Goal: Information Seeking & Learning: Check status

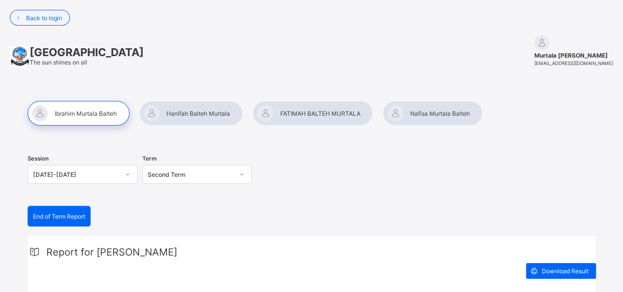
click at [199, 115] on div at bounding box center [190, 113] width 103 height 25
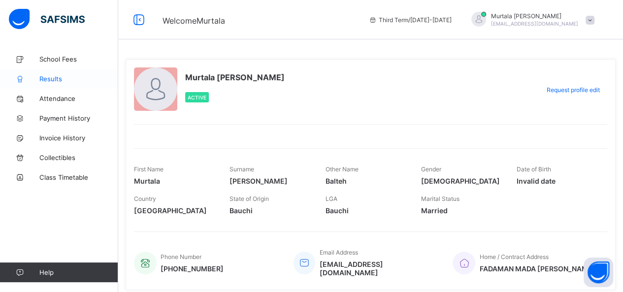
click at [51, 78] on span "Results" at bounding box center [78, 79] width 79 height 8
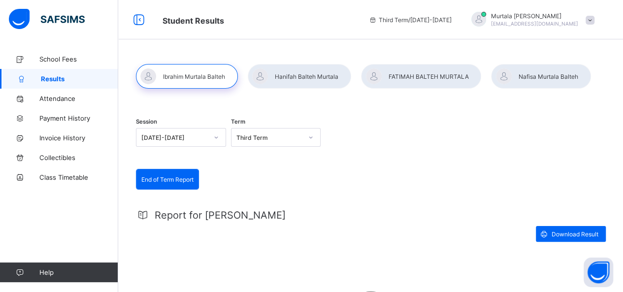
click at [299, 76] on div at bounding box center [299, 76] width 103 height 25
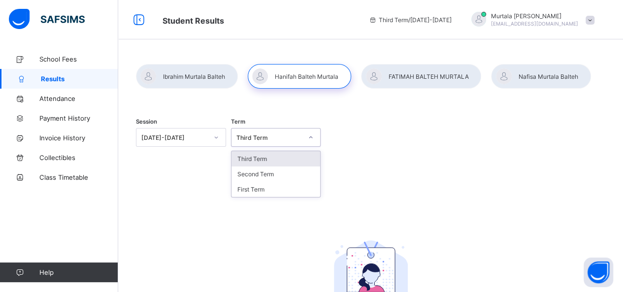
click at [313, 137] on icon at bounding box center [310, 137] width 3 height 2
click at [260, 175] on div "Second Term" at bounding box center [275, 173] width 89 height 15
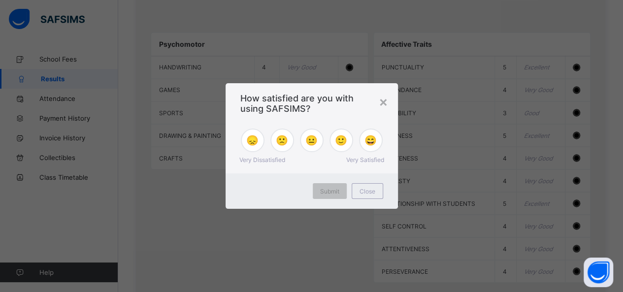
scroll to position [198, 0]
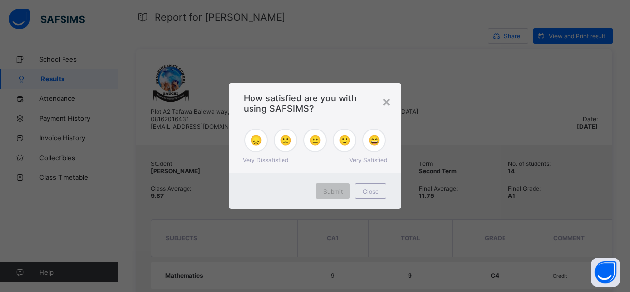
drag, startPoint x: 624, startPoint y: 109, endPoint x: 620, endPoint y: 42, distance: 67.1
click at [389, 101] on div "×" at bounding box center [386, 101] width 9 height 17
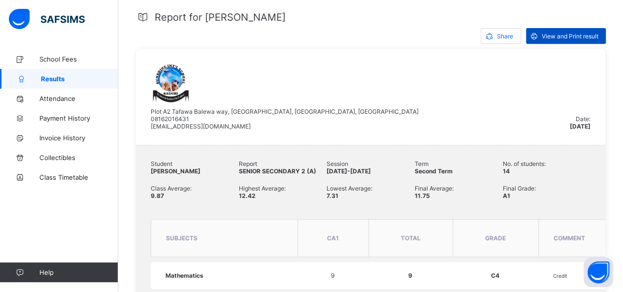
click at [580, 36] on span "View and Print result" at bounding box center [570, 35] width 57 height 7
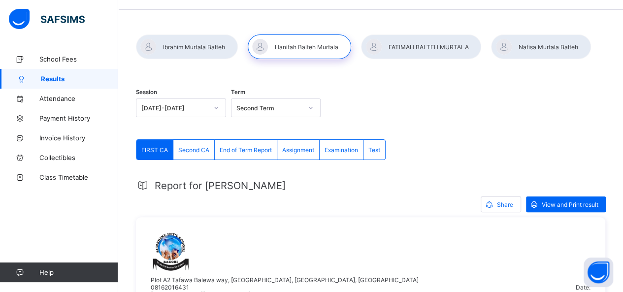
scroll to position [0, 0]
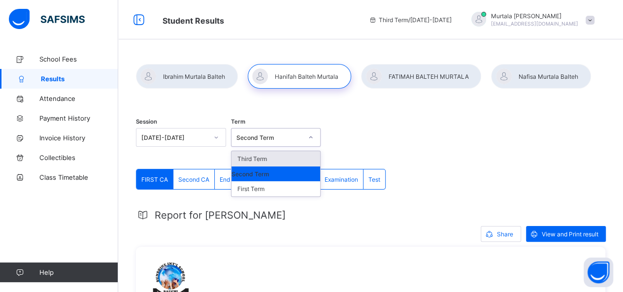
click at [310, 140] on div at bounding box center [310, 137] width 17 height 16
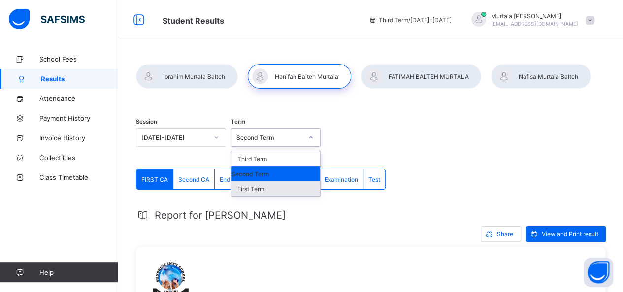
click at [266, 189] on div "First Term" at bounding box center [275, 188] width 89 height 15
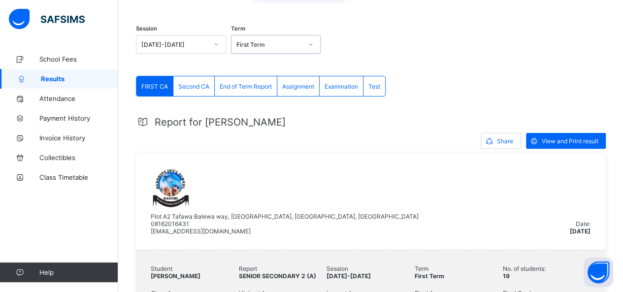
scroll to position [129, 0]
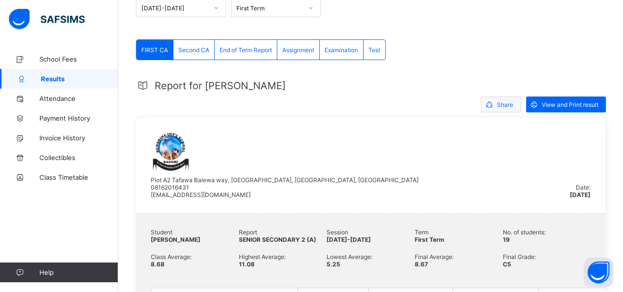
click at [508, 106] on span "Share" at bounding box center [505, 104] width 16 height 7
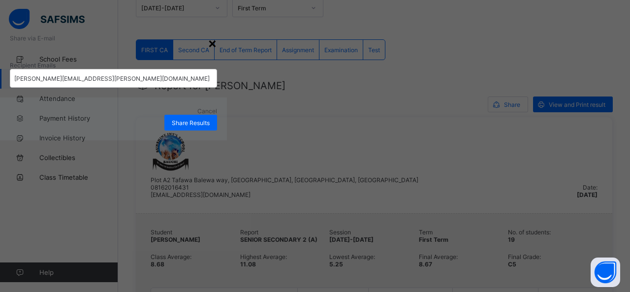
click at [217, 51] on div "×" at bounding box center [212, 42] width 9 height 17
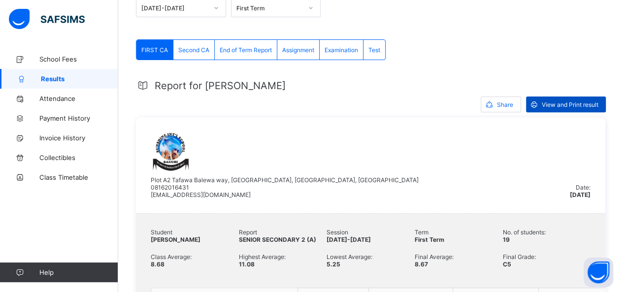
click at [587, 103] on span "View and Print result" at bounding box center [570, 104] width 57 height 7
click at [217, 9] on icon at bounding box center [216, 8] width 6 height 10
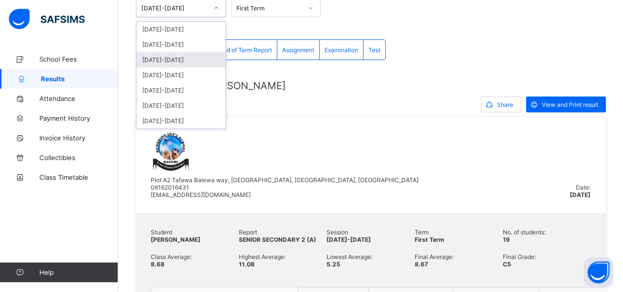
click at [170, 61] on div "[DATE]-[DATE]" at bounding box center [180, 59] width 89 height 15
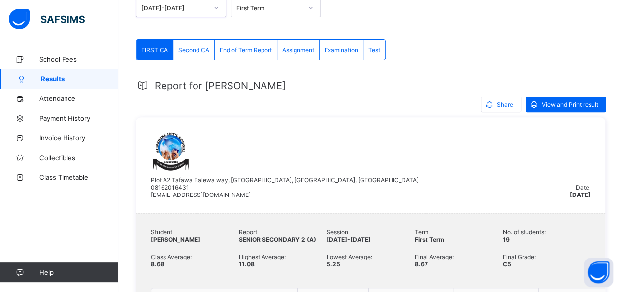
click at [312, 7] on icon at bounding box center [311, 8] width 6 height 10
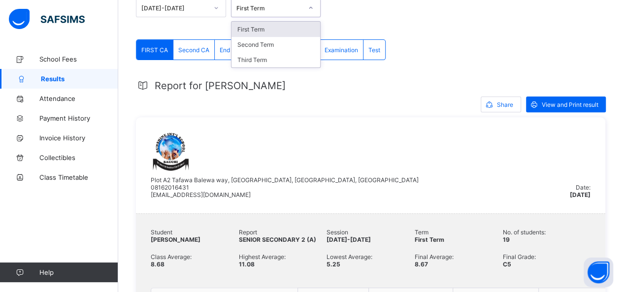
click at [248, 30] on div "First Term" at bounding box center [275, 29] width 89 height 15
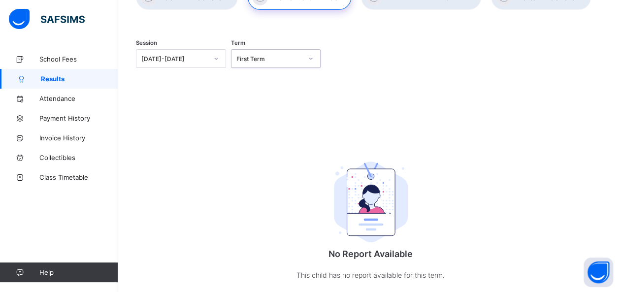
scroll to position [103, 0]
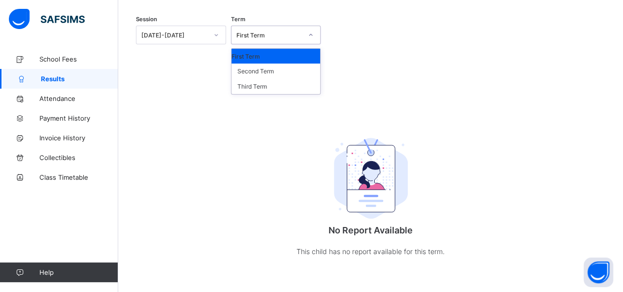
click at [313, 33] on icon at bounding box center [311, 35] width 6 height 10
click at [254, 72] on div "Second Term" at bounding box center [275, 71] width 89 height 15
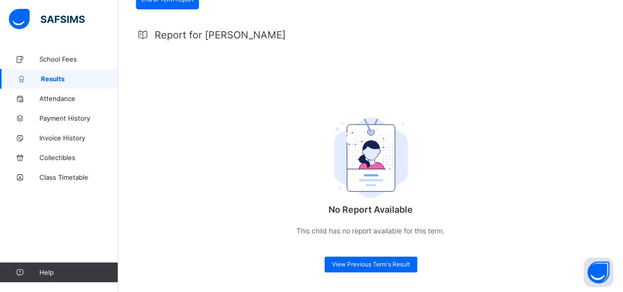
scroll to position [0, 0]
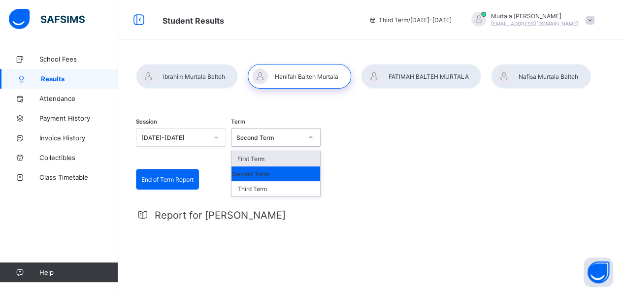
click at [312, 138] on icon at bounding box center [311, 137] width 6 height 10
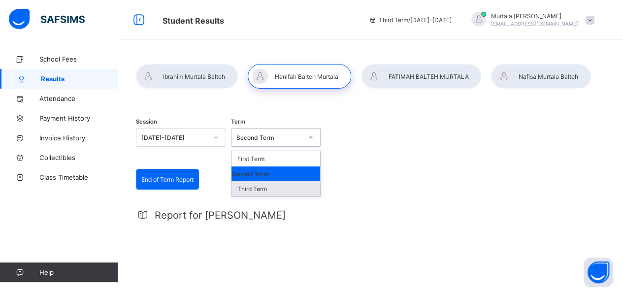
click at [273, 190] on div "Third Term" at bounding box center [275, 188] width 89 height 15
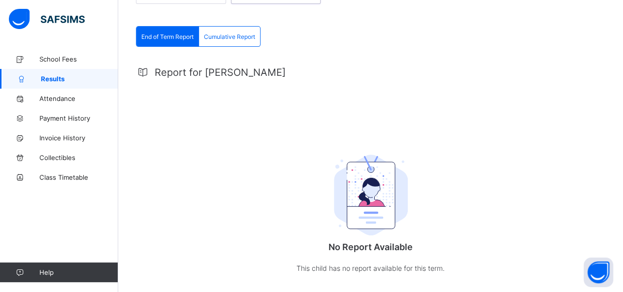
scroll to position [181, 0]
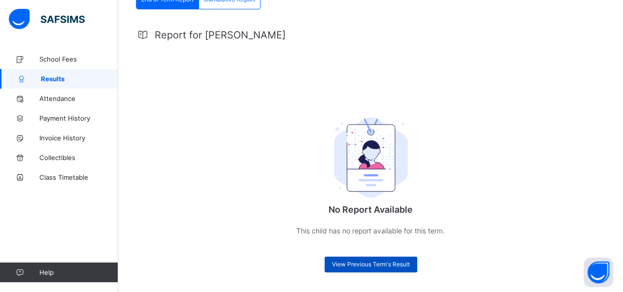
click at [392, 260] on span "View Previous Term's Result" at bounding box center [371, 263] width 78 height 7
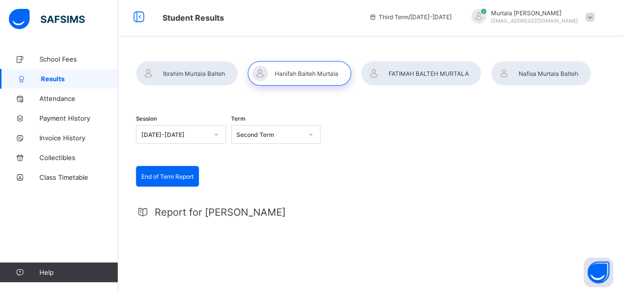
scroll to position [0, 0]
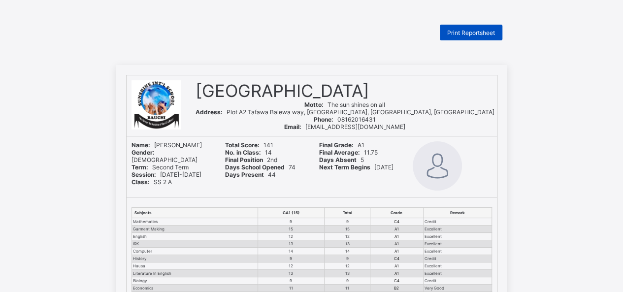
click at [471, 32] on span "Print Reportsheet" at bounding box center [471, 32] width 48 height 7
